Goal: Transaction & Acquisition: Purchase product/service

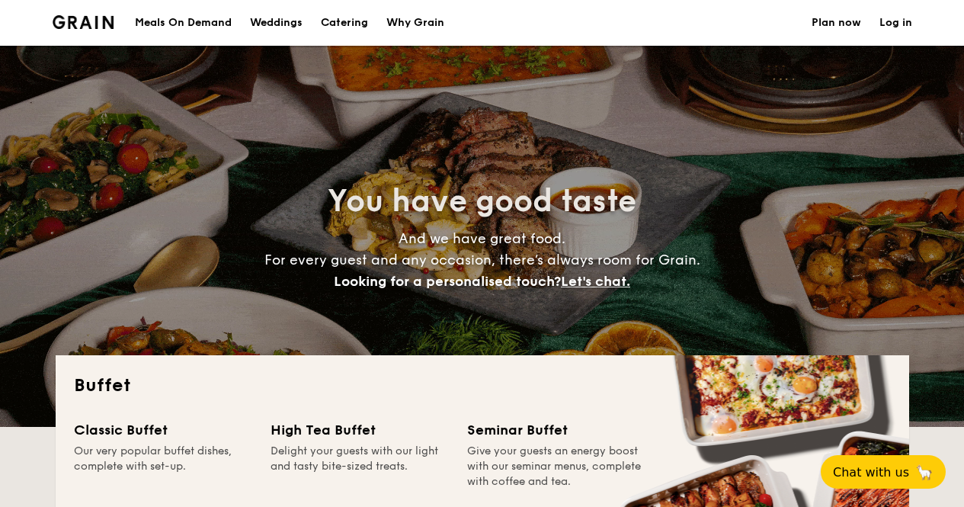
select select
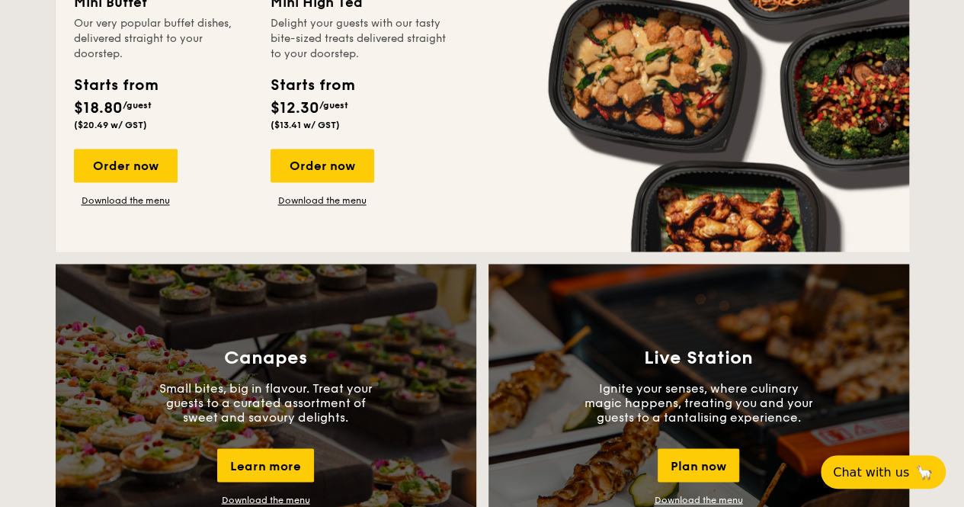
scroll to position [991, 0]
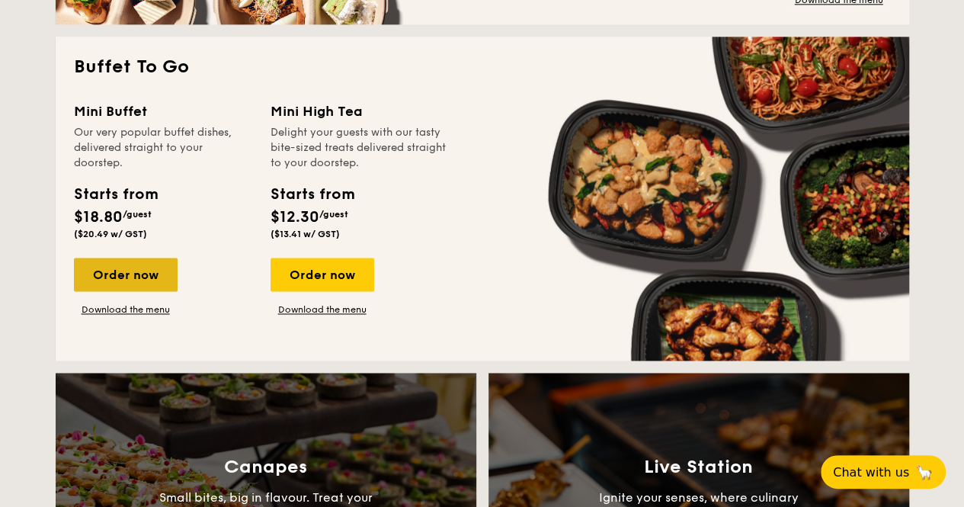
click at [133, 274] on div "Order now" at bounding box center [126, 275] width 104 height 34
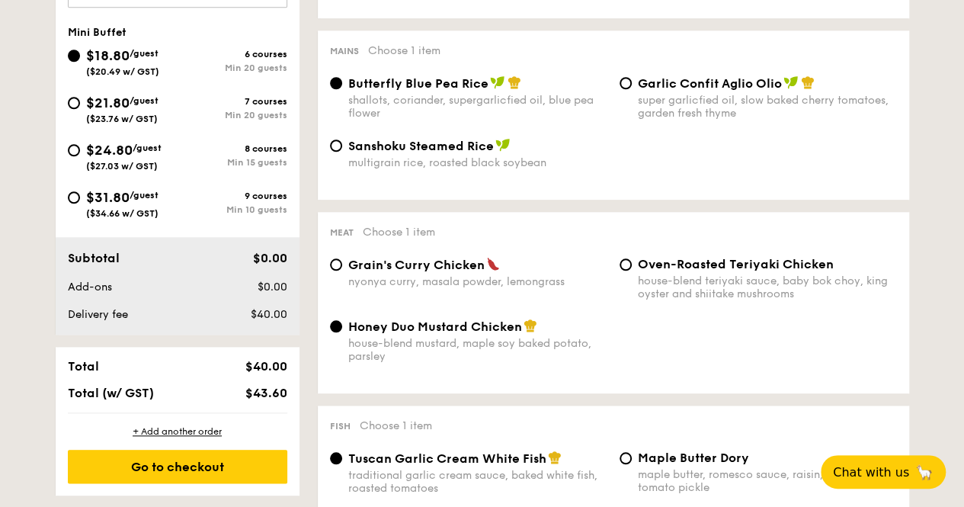
scroll to position [610, 0]
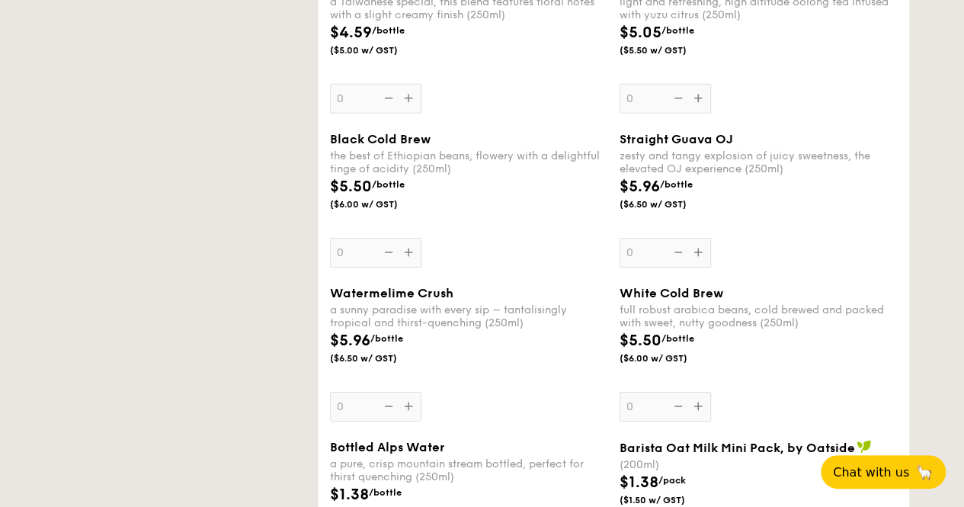
select select
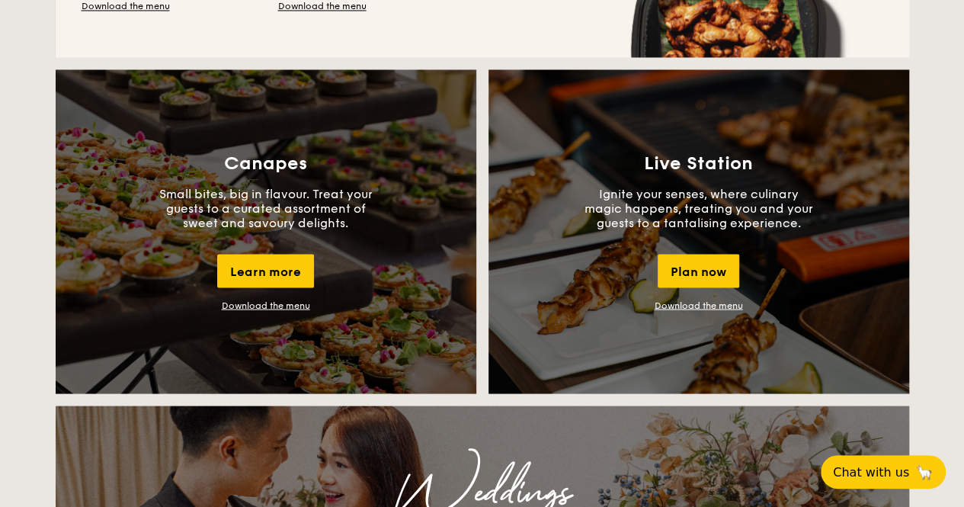
scroll to position [1177, 0]
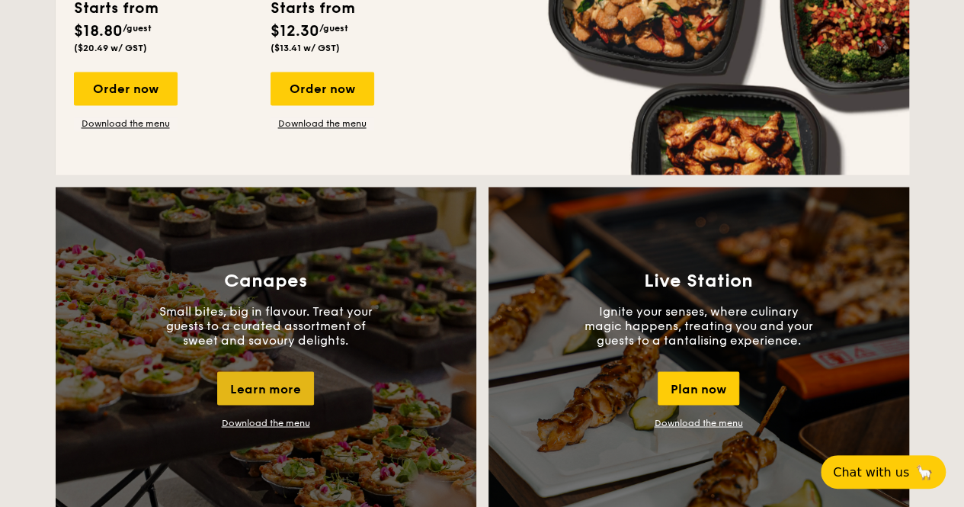
click at [284, 383] on div "Learn more" at bounding box center [265, 388] width 97 height 34
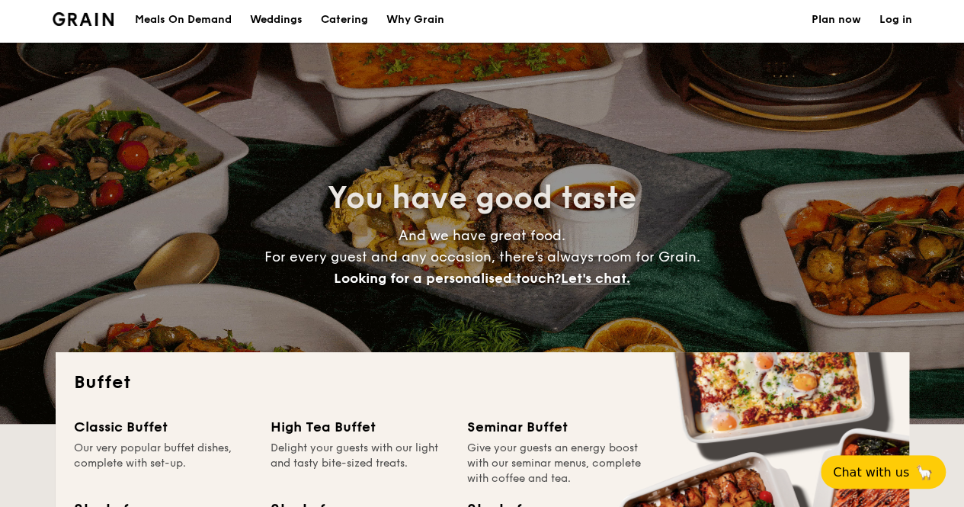
scroll to position [0, 0]
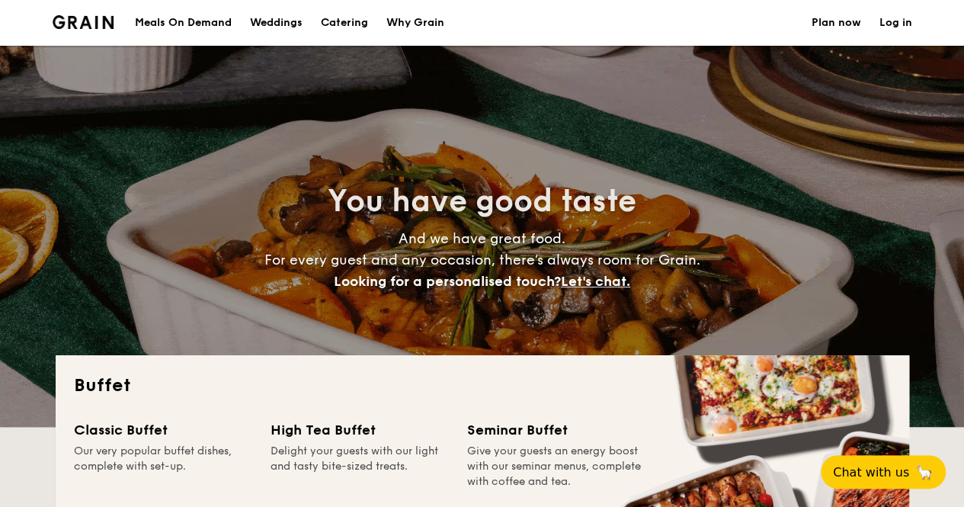
click at [354, 15] on h1 "Catering" at bounding box center [344, 23] width 47 height 46
